Goal: Information Seeking & Learning: Find specific page/section

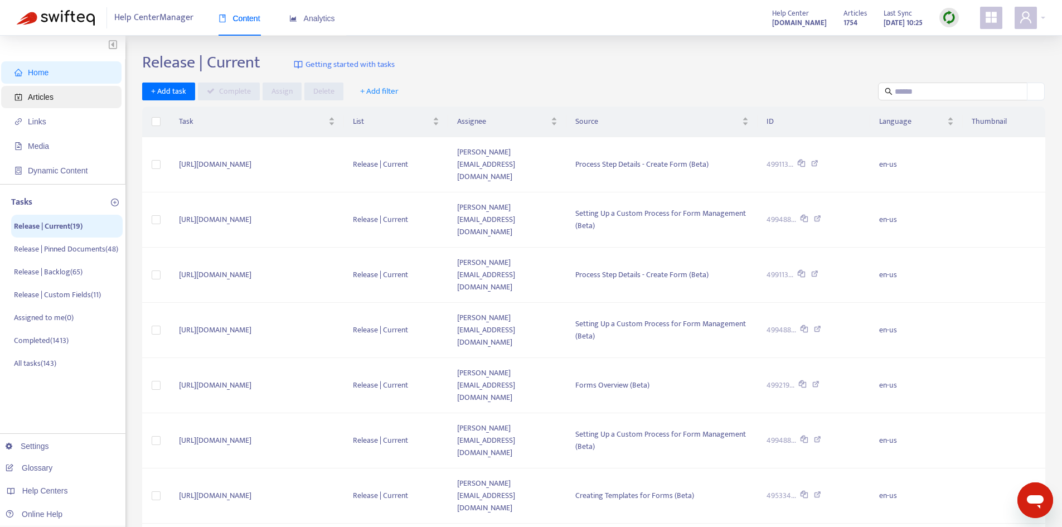
click at [76, 98] on span "Articles" at bounding box center [63, 97] width 98 height 22
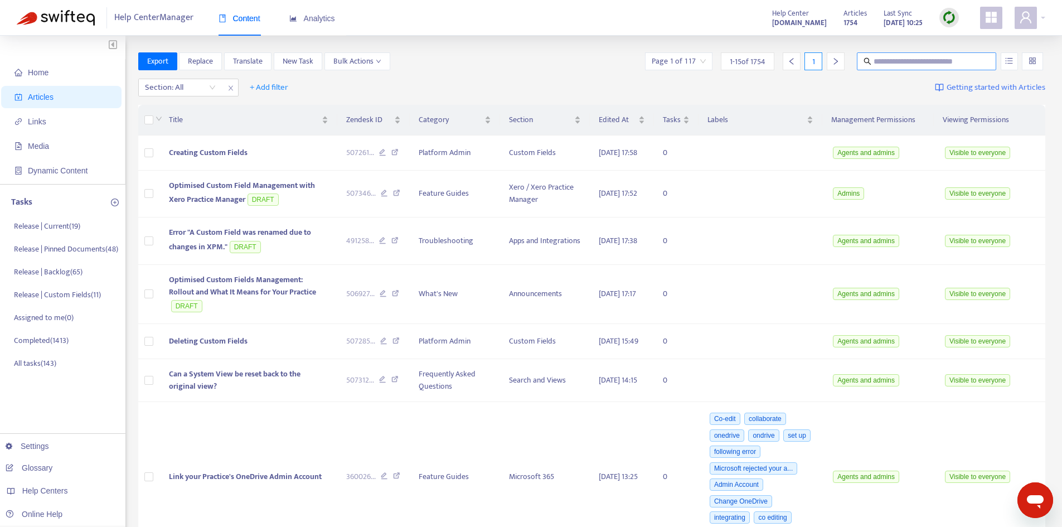
click at [892, 59] on input "text" at bounding box center [926, 61] width 107 height 12
type input "*******"
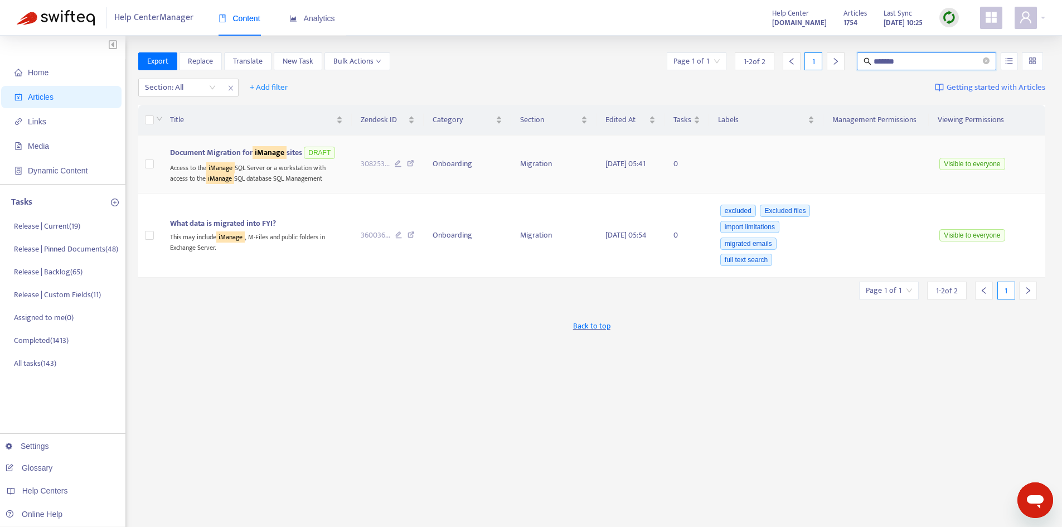
click at [267, 176] on div "Access to the iManage SQL Server or a workstation with access to the iManage SQ…" at bounding box center [256, 172] width 173 height 23
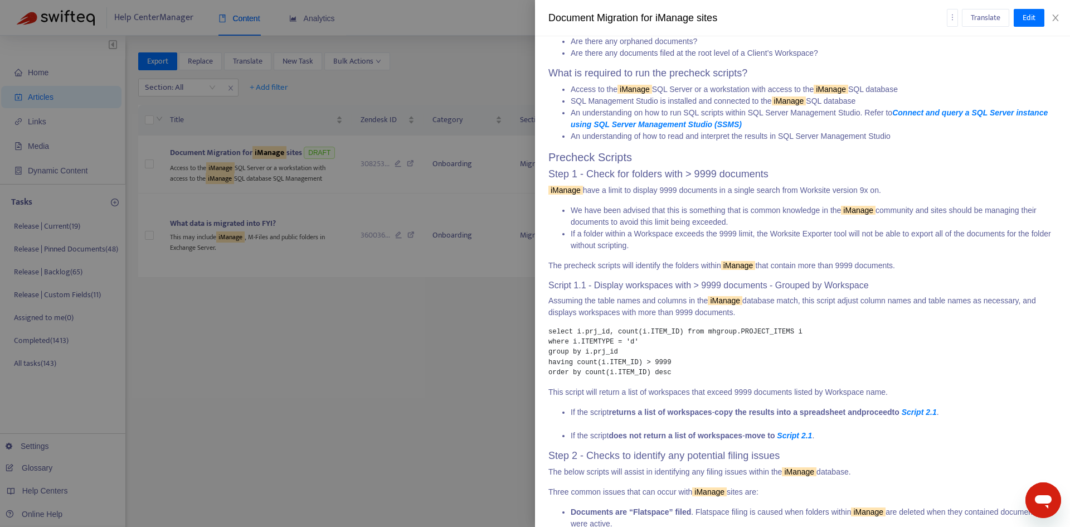
scroll to position [724, 0]
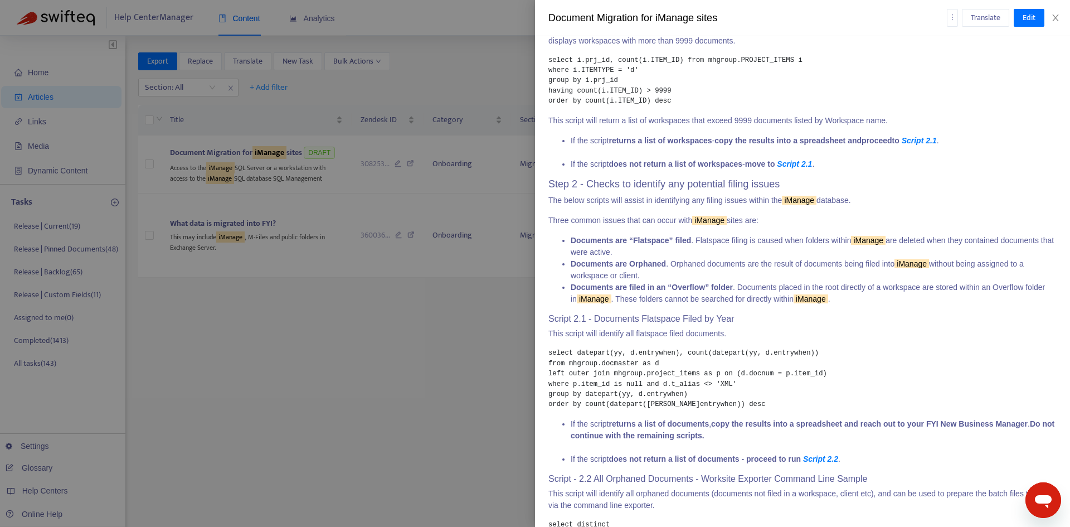
click at [1058, 23] on div "Document Migration for iManage sites Translate Edit" at bounding box center [802, 18] width 535 height 36
drag, startPoint x: 1056, startPoint y: 13, endPoint x: 1018, endPoint y: 26, distance: 40.4
click at [1056, 14] on icon "close" at bounding box center [1055, 17] width 9 height 9
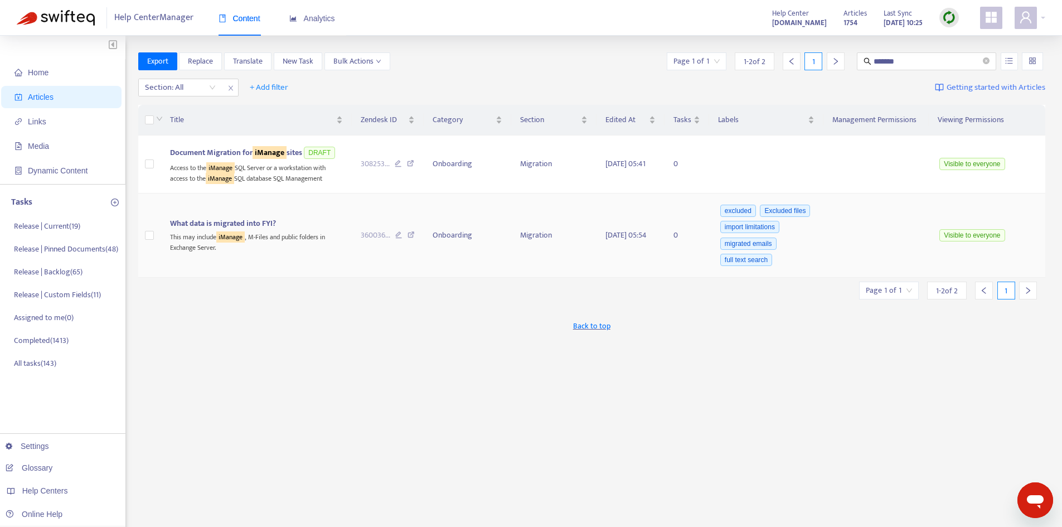
click at [294, 230] on div "What data is migrated into FYI?" at bounding box center [256, 223] width 173 height 12
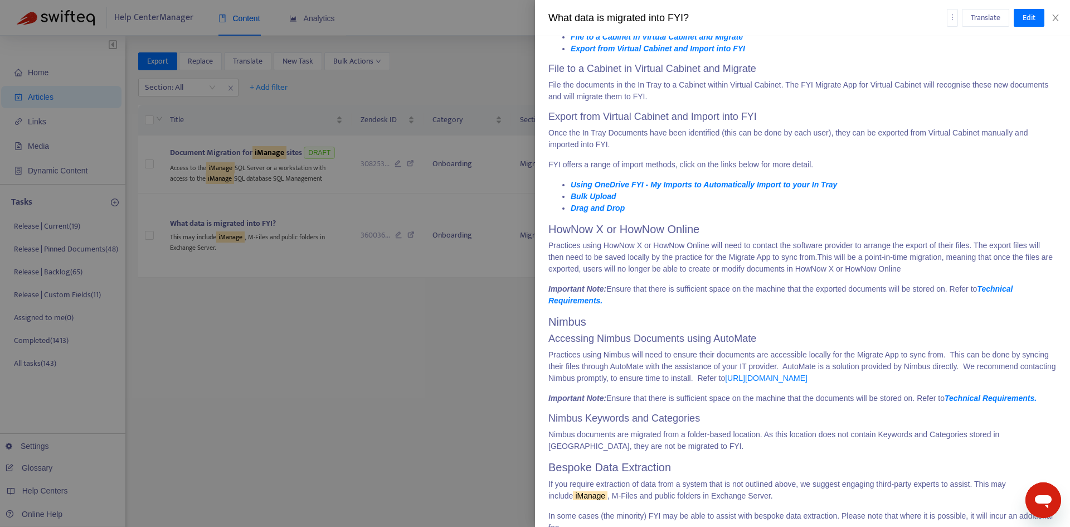
scroll to position [2022, 0]
